Goal: Task Accomplishment & Management: Manage account settings

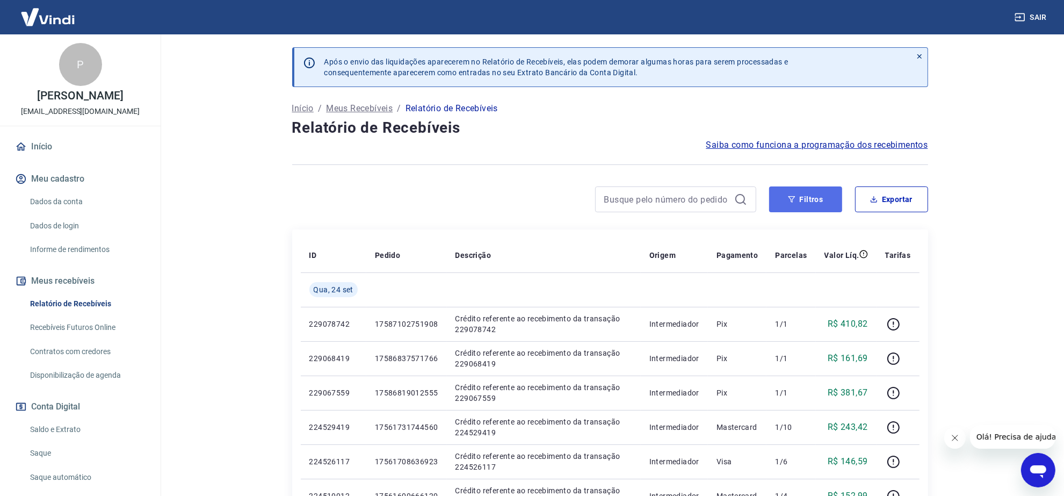
click at [799, 199] on button "Filtros" at bounding box center [805, 199] width 73 height 26
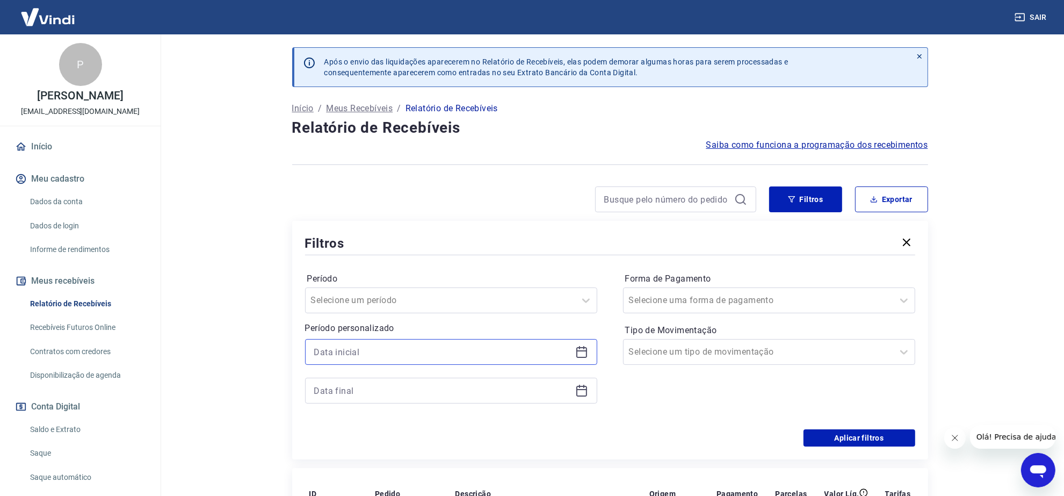
click at [509, 359] on input at bounding box center [442, 352] width 257 height 16
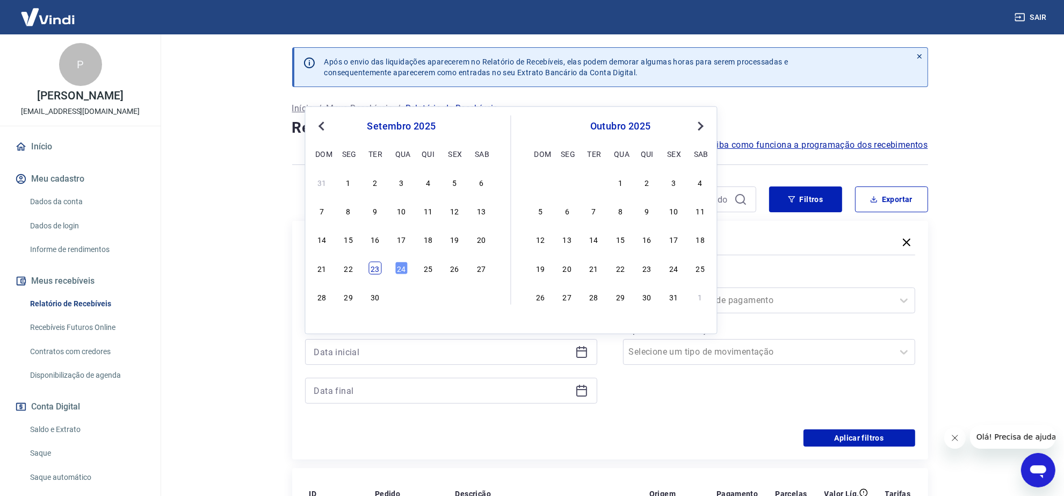
click at [373, 267] on div "23" at bounding box center [374, 268] width 13 height 13
type input "[DATE]"
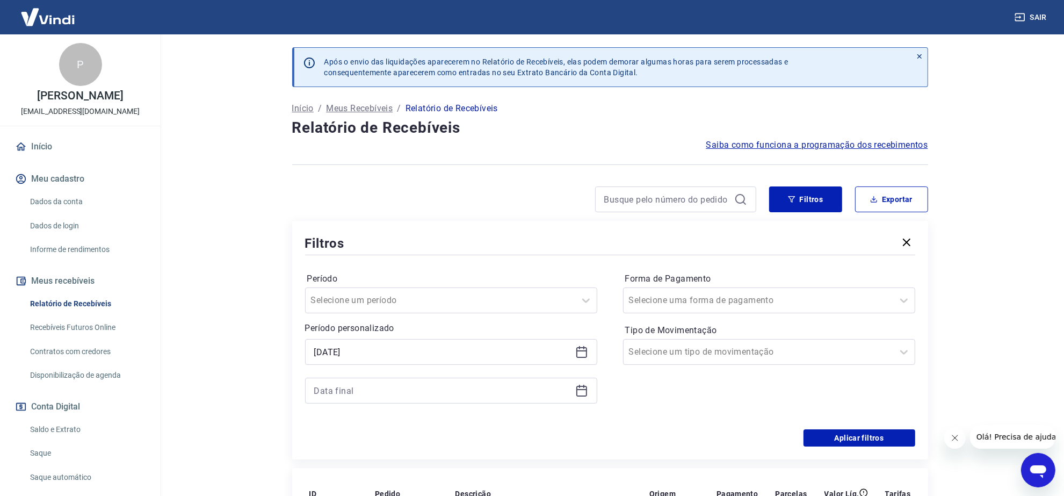
click at [583, 394] on icon at bounding box center [581, 390] width 13 height 13
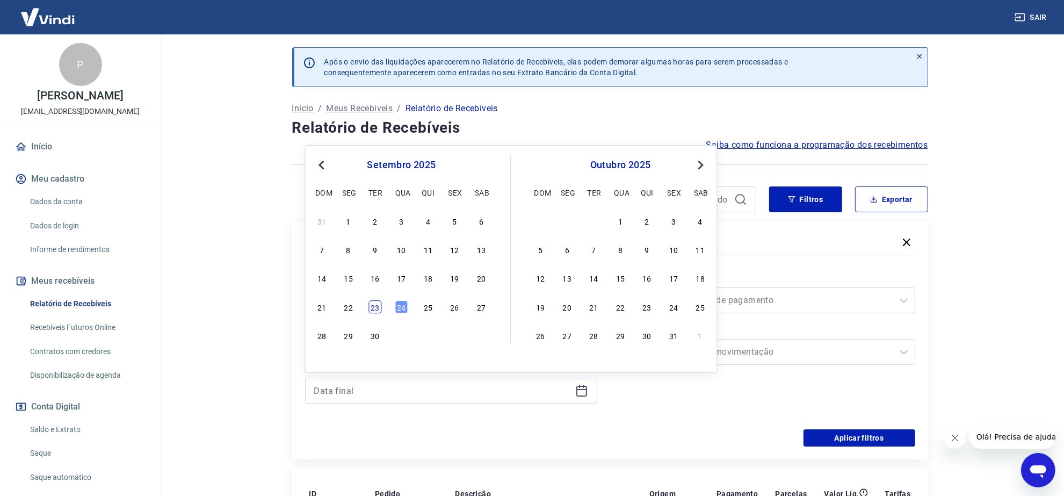
click at [374, 305] on div "23" at bounding box center [374, 306] width 13 height 13
type input "[DATE]"
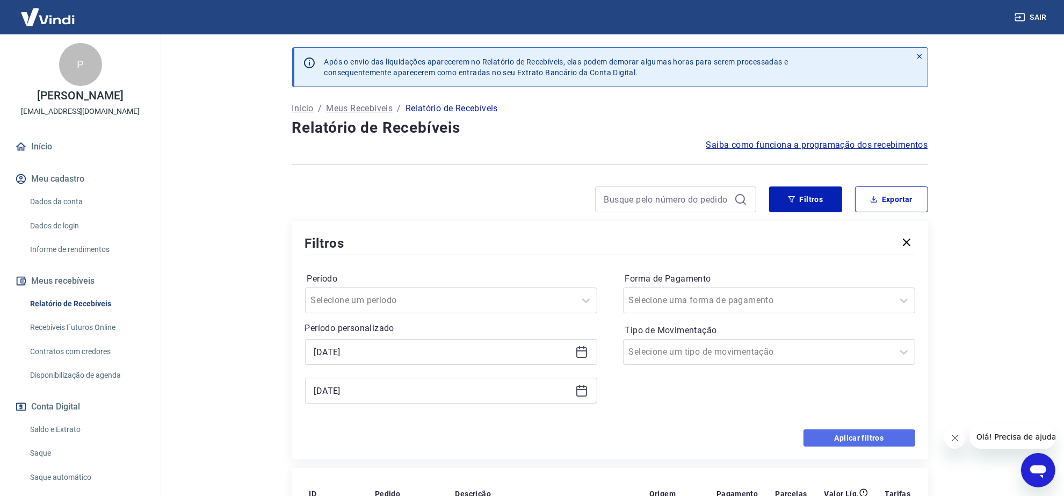
click at [854, 433] on button "Aplicar filtros" at bounding box center [859, 437] width 112 height 17
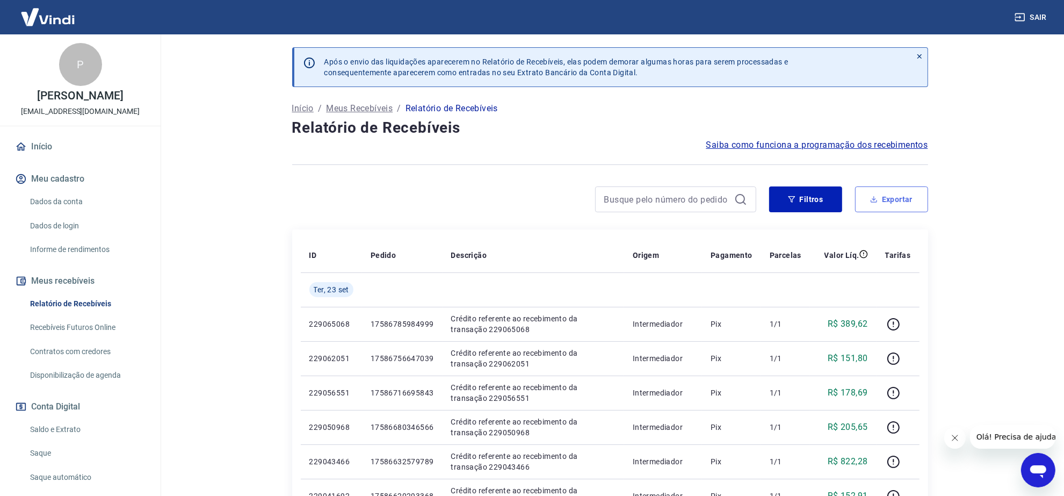
click at [885, 205] on button "Exportar" at bounding box center [891, 199] width 73 height 26
type input "[DATE]"
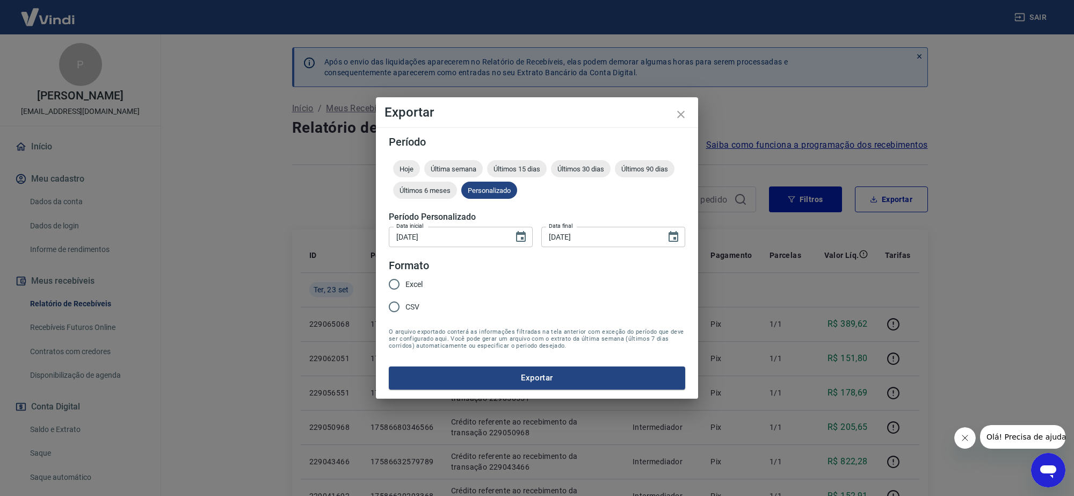
click at [398, 285] on input "Excel" at bounding box center [394, 284] width 23 height 23
radio input "true"
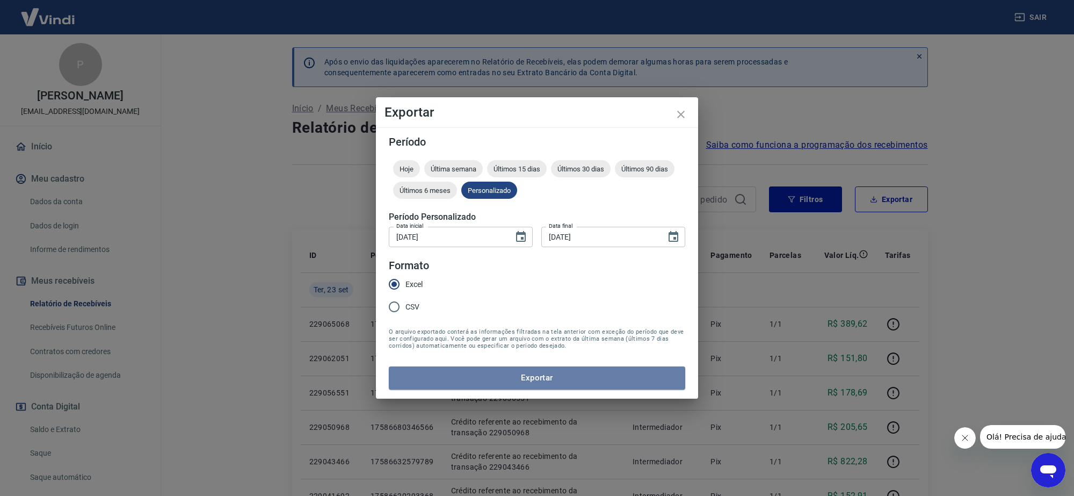
click at [509, 378] on button "Exportar" at bounding box center [537, 377] width 296 height 23
